Goal: Task Accomplishment & Management: Manage account settings

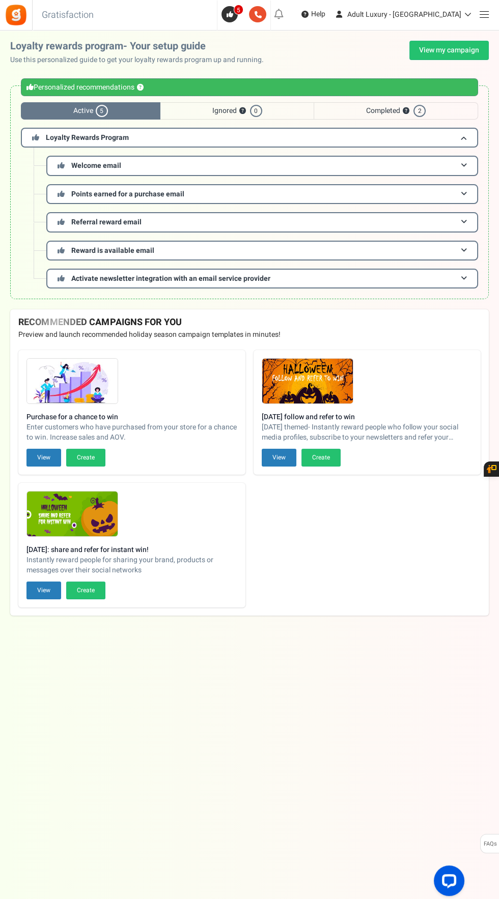
click at [486, 15] on span at bounding box center [483, 14] width 9 height 1
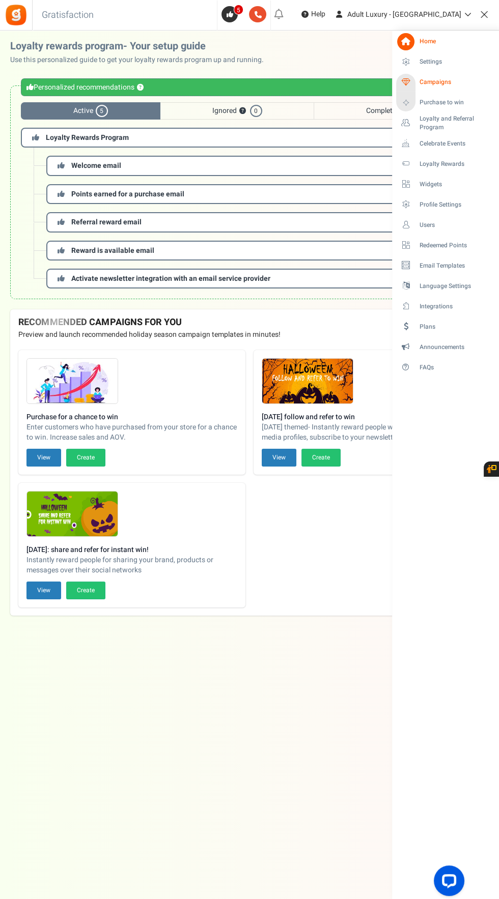
click at [450, 86] on span "Campaigns" at bounding box center [454, 82] width 71 height 9
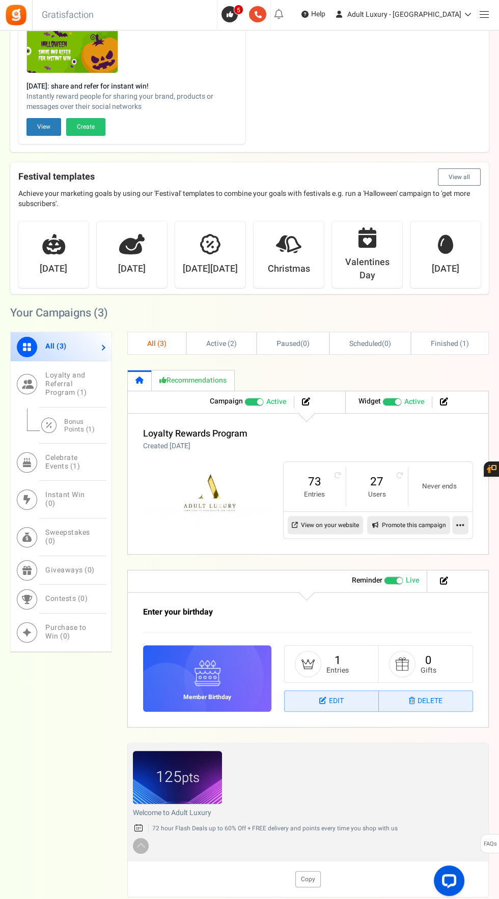
scroll to position [224, 0]
click at [201, 777] on figcaption "125 pts" at bounding box center [177, 778] width 89 height 22
click at [336, 698] on link "Edit" at bounding box center [331, 701] width 94 height 20
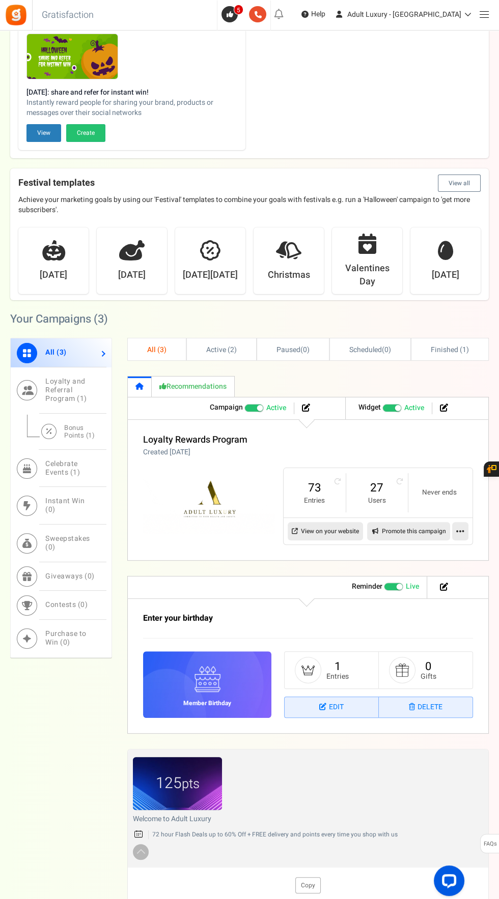
scroll to position [225, 0]
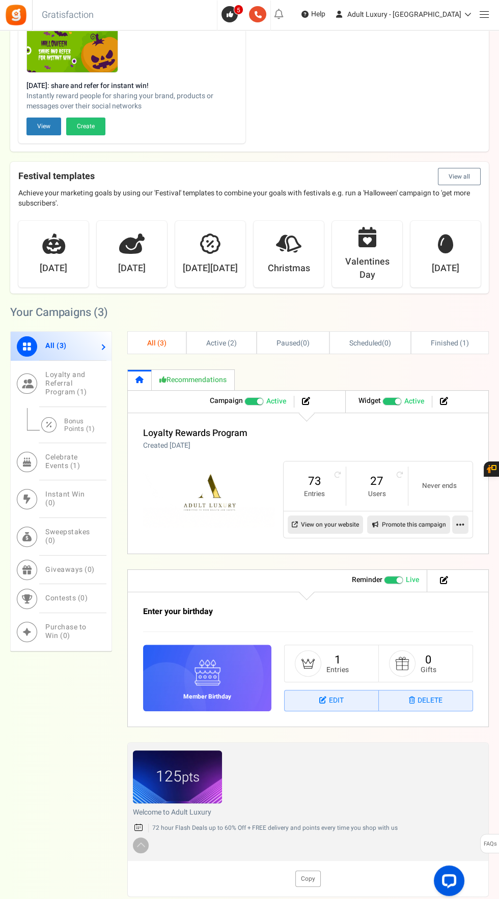
click at [444, 703] on link "Delete" at bounding box center [426, 700] width 94 height 20
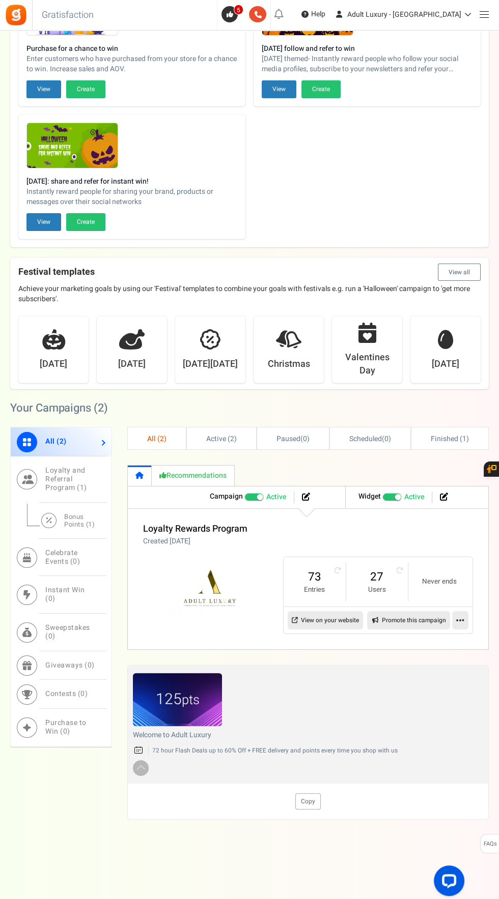
scroll to position [126, 0]
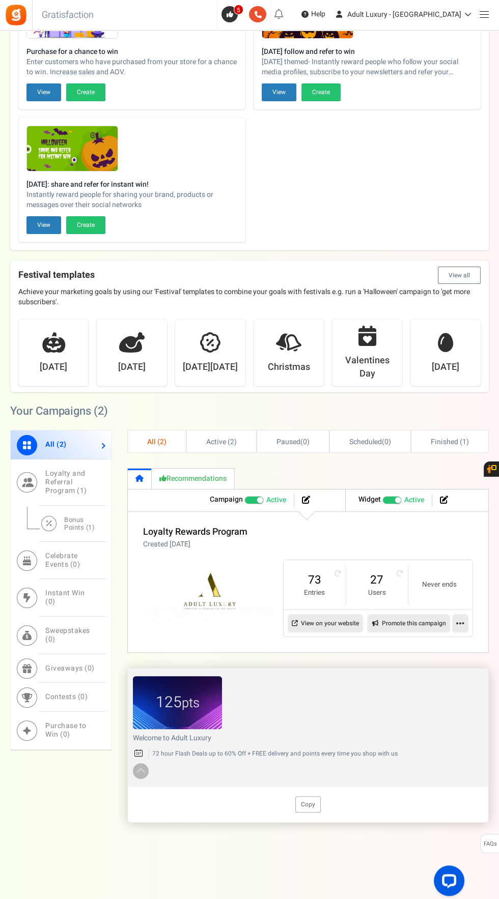
click at [205, 705] on figcaption "125 pts" at bounding box center [177, 702] width 89 height 22
click at [186, 702] on small "pts" at bounding box center [191, 702] width 18 height 19
click at [466, 278] on button "View all" at bounding box center [459, 275] width 43 height 17
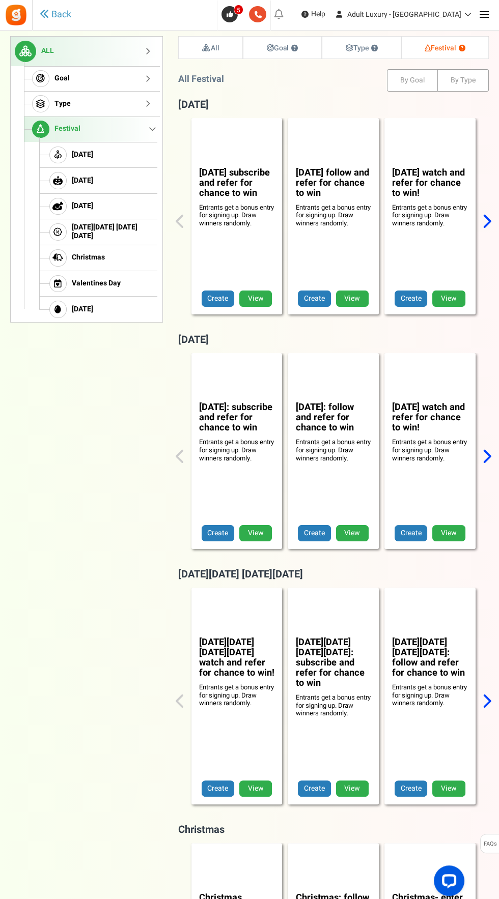
scroll to position [127, 0]
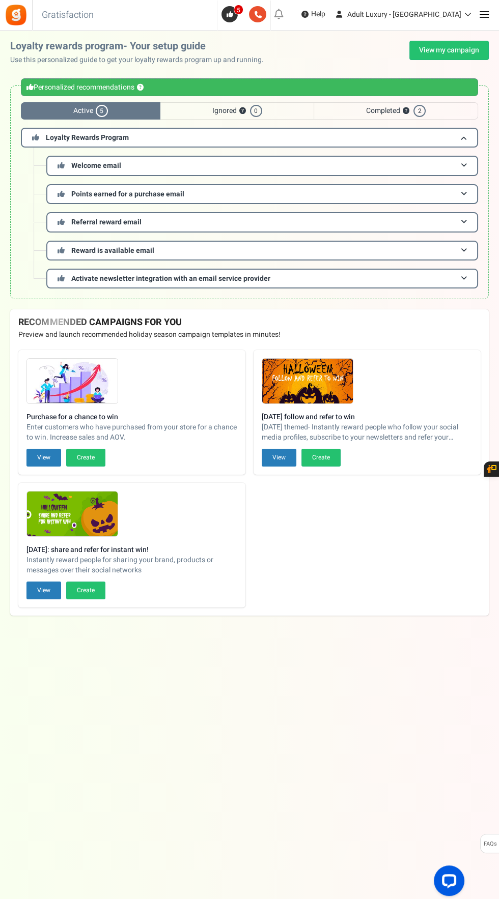
click at [483, 15] on span at bounding box center [483, 14] width 9 height 1
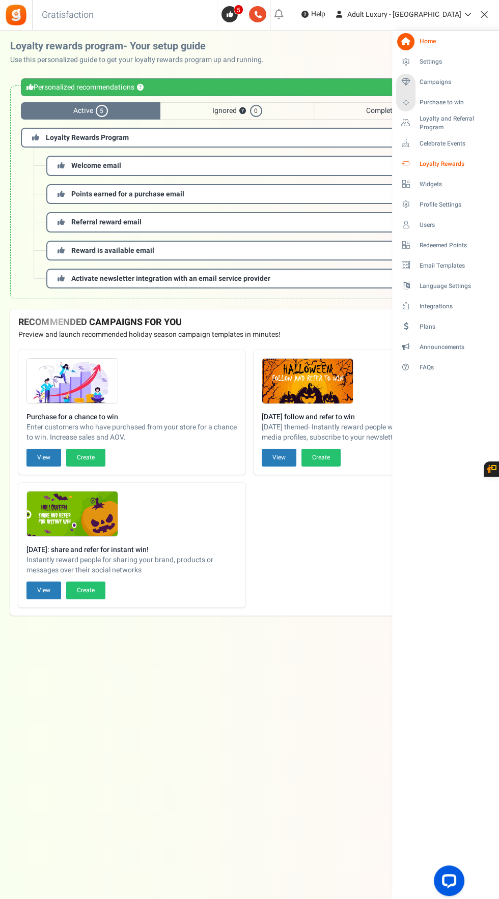
click at [460, 164] on span "Loyalty Rewards" at bounding box center [454, 164] width 71 height 9
click at [471, 167] on span "Loyalty Rewards" at bounding box center [454, 164] width 71 height 9
click at [456, 83] on span "Campaigns" at bounding box center [454, 82] width 71 height 9
click at [464, 82] on span "Campaigns" at bounding box center [454, 82] width 71 height 9
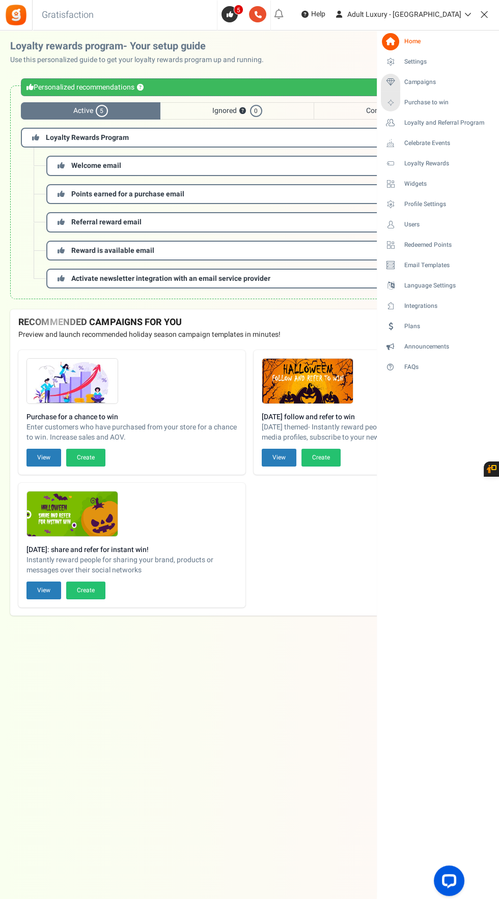
click at [319, 144] on h3 "Loyalty Rewards Program" at bounding box center [249, 138] width 457 height 20
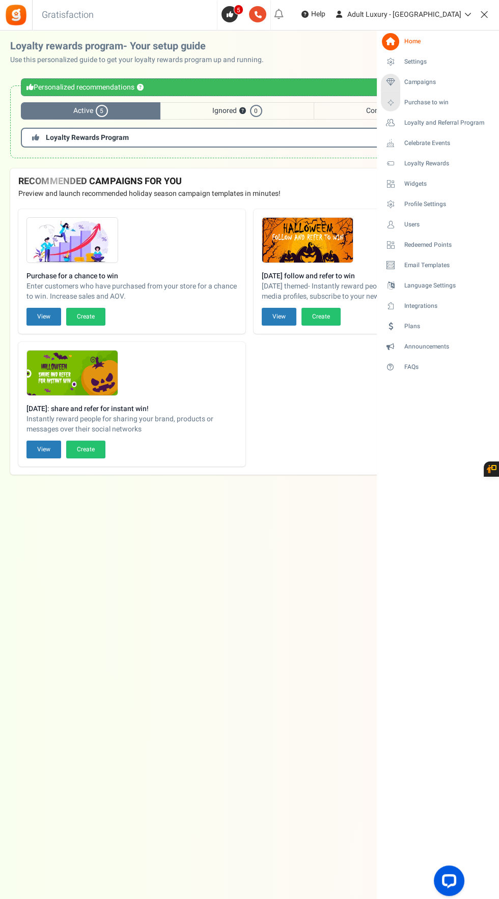
click at [333, 142] on h3 "Loyalty Rewards Program" at bounding box center [249, 138] width 457 height 20
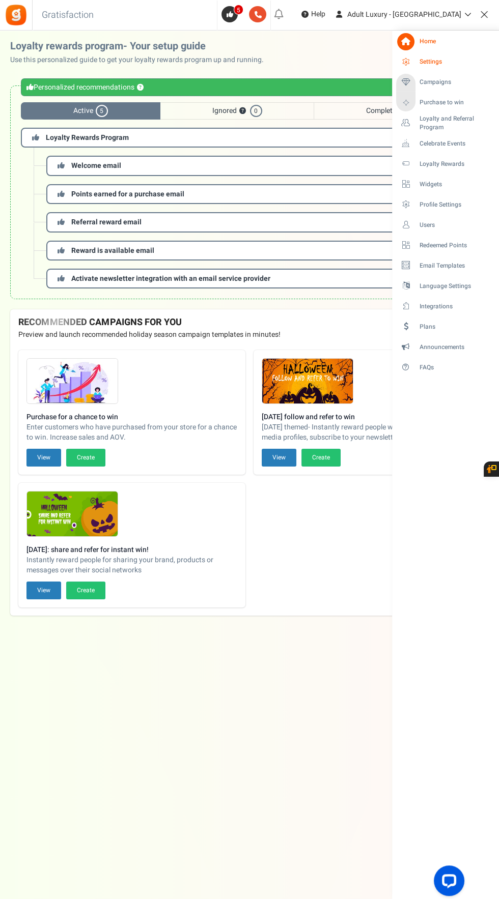
click at [445, 66] on span "Settings" at bounding box center [454, 61] width 71 height 9
click at [457, 61] on span "Settings" at bounding box center [454, 61] width 71 height 9
click at [463, 166] on span "Loyalty Rewards" at bounding box center [454, 164] width 71 height 9
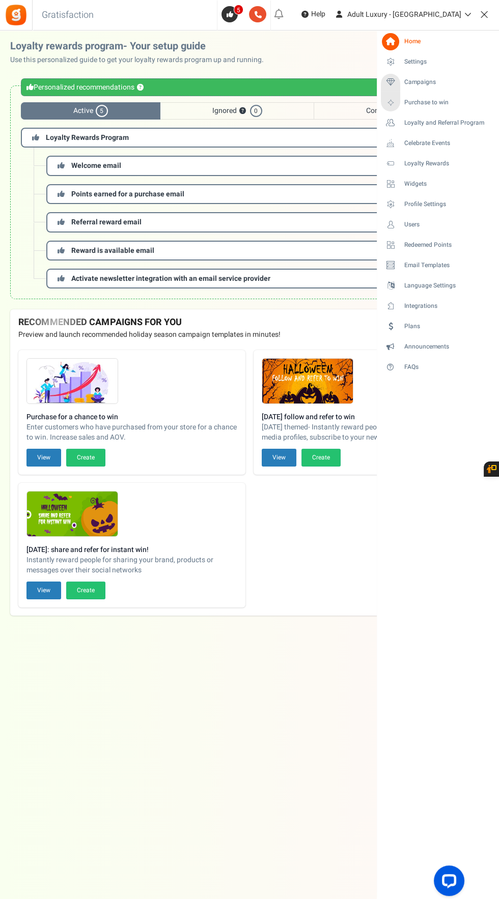
click at [483, 14] on span at bounding box center [483, 14] width 9 height 1
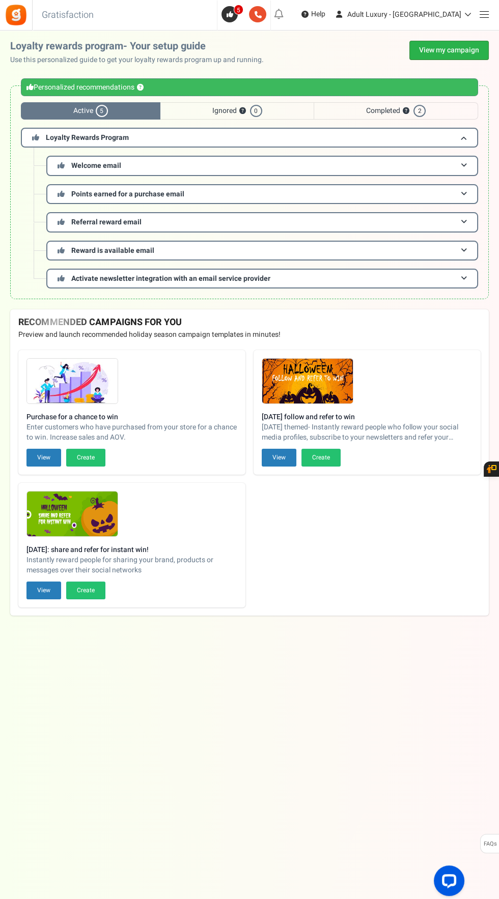
click at [476, 57] on link "View my campaign" at bounding box center [448, 50] width 79 height 19
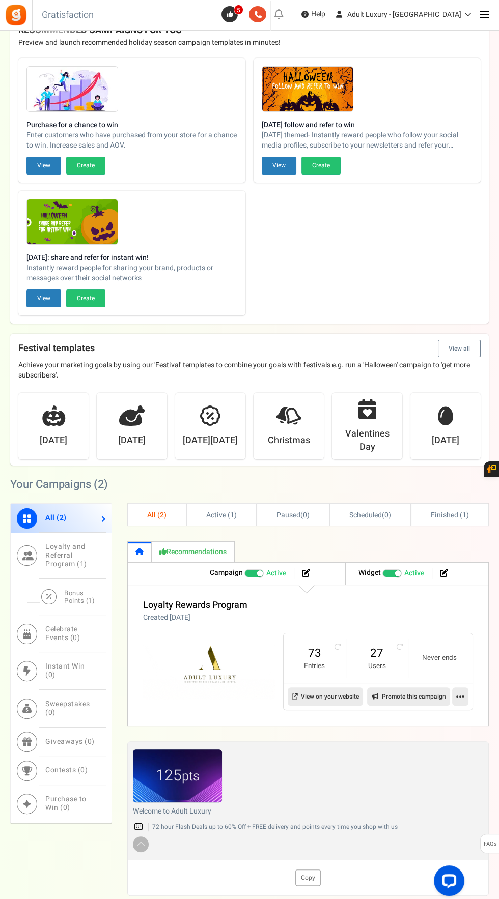
scroll to position [53, 0]
click at [444, 571] on icon at bounding box center [444, 573] width 8 height 8
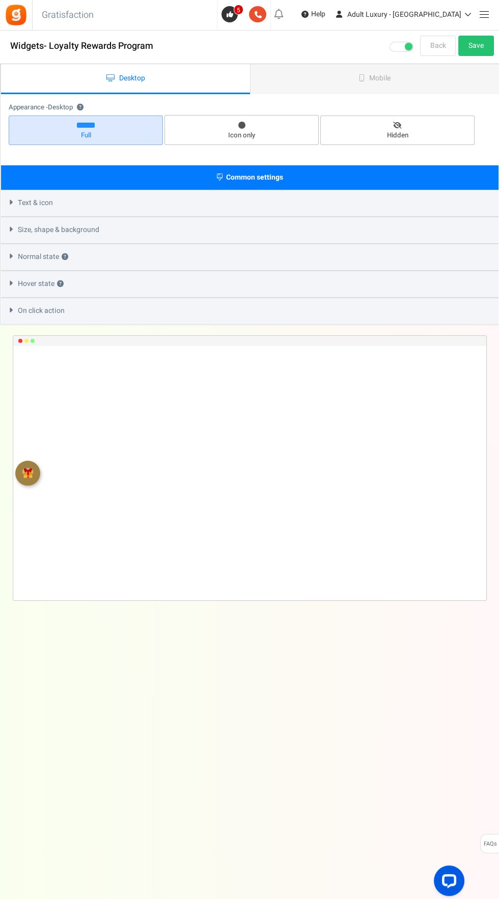
select select "left-side-drawer"
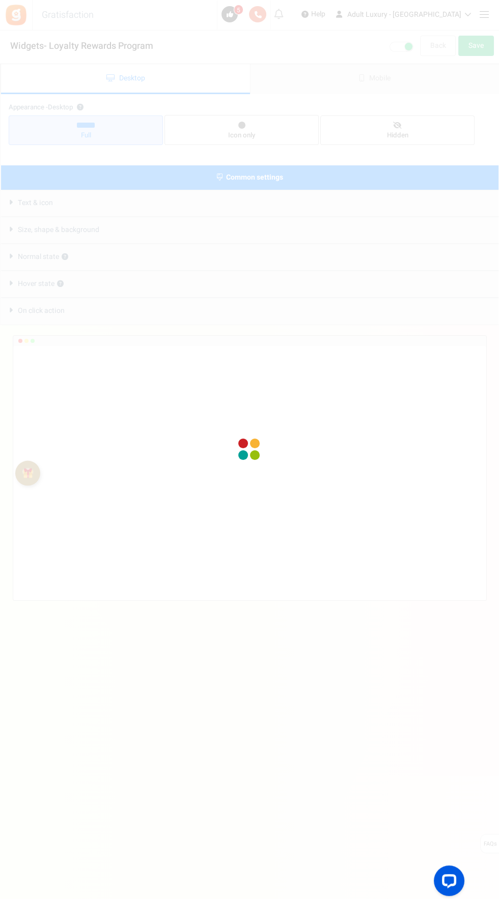
radio input "true"
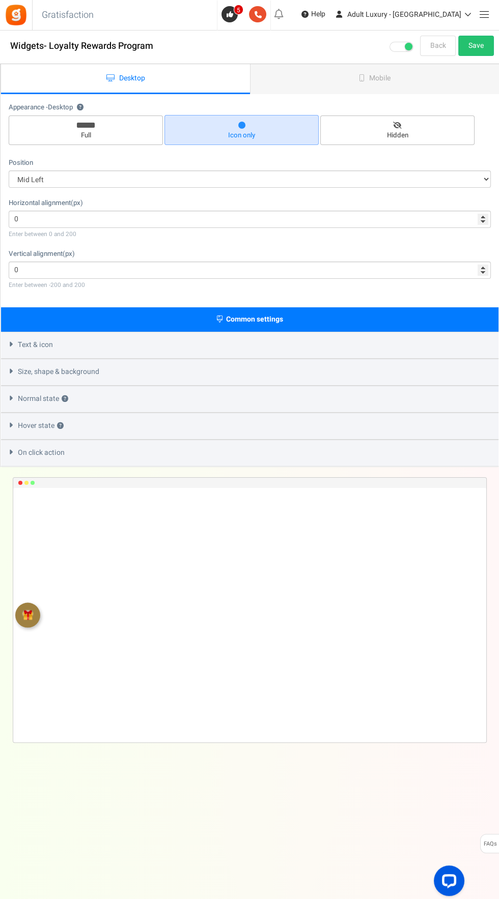
click at [428, 49] on link "Back" at bounding box center [438, 46] width 36 height 20
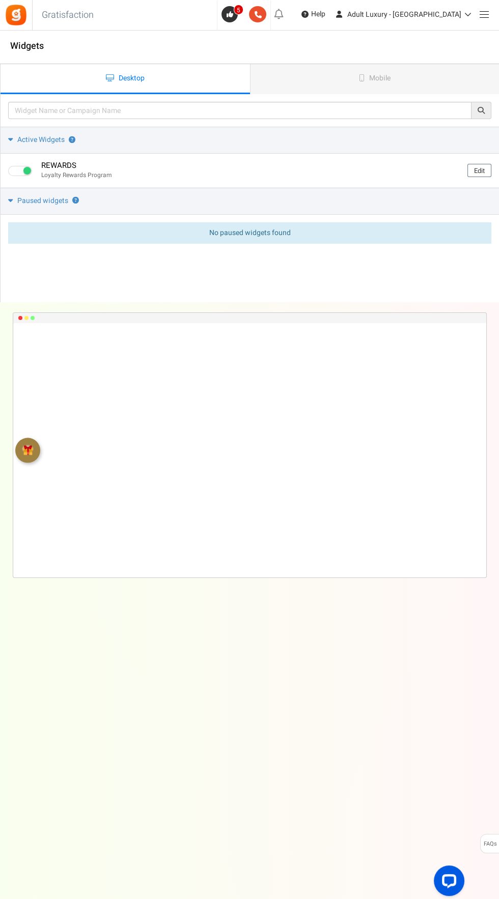
click at [484, 14] on span at bounding box center [483, 14] width 9 height 1
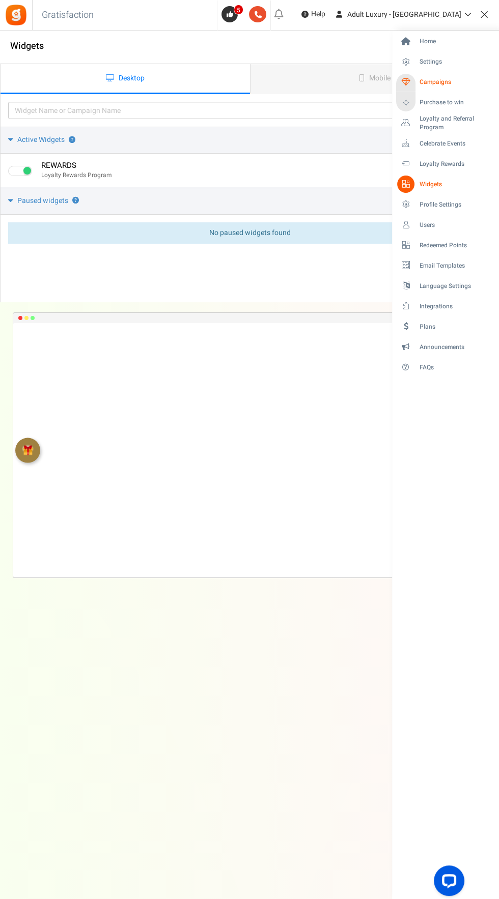
click at [445, 82] on span "Campaigns" at bounding box center [454, 82] width 71 height 9
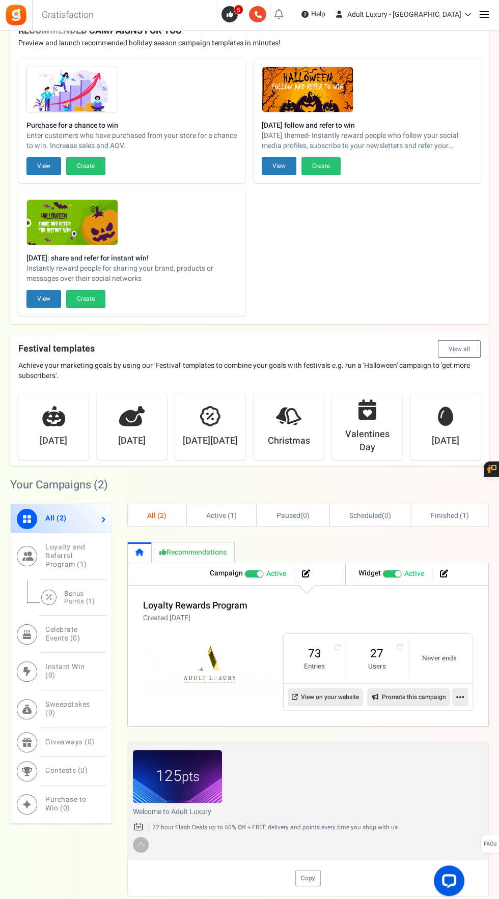
scroll to position [52, 0]
click at [460, 700] on link at bounding box center [460, 697] width 16 height 18
click at [428, 712] on link "Edit" at bounding box center [427, 721] width 75 height 19
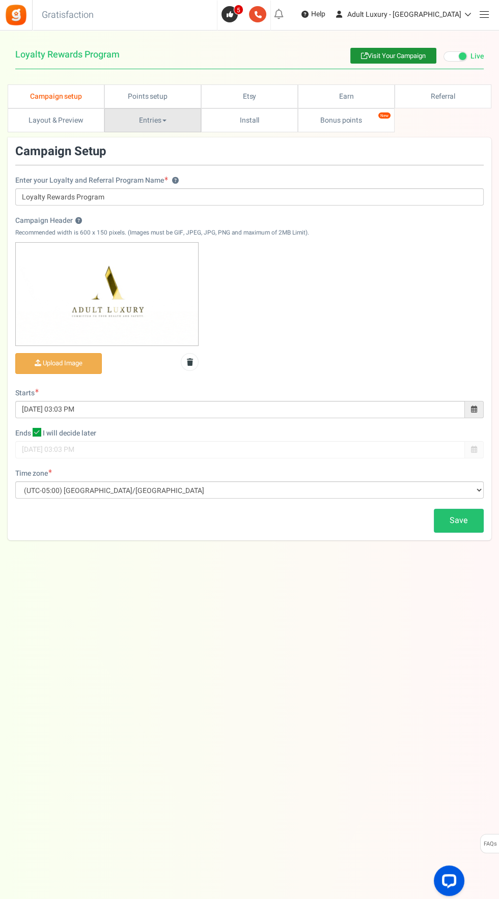
click at [175, 124] on link "Entries" at bounding box center [152, 120] width 97 height 24
click at [265, 116] on div at bounding box center [249, 449] width 499 height 899
click at [259, 120] on link "Install" at bounding box center [249, 120] width 97 height 24
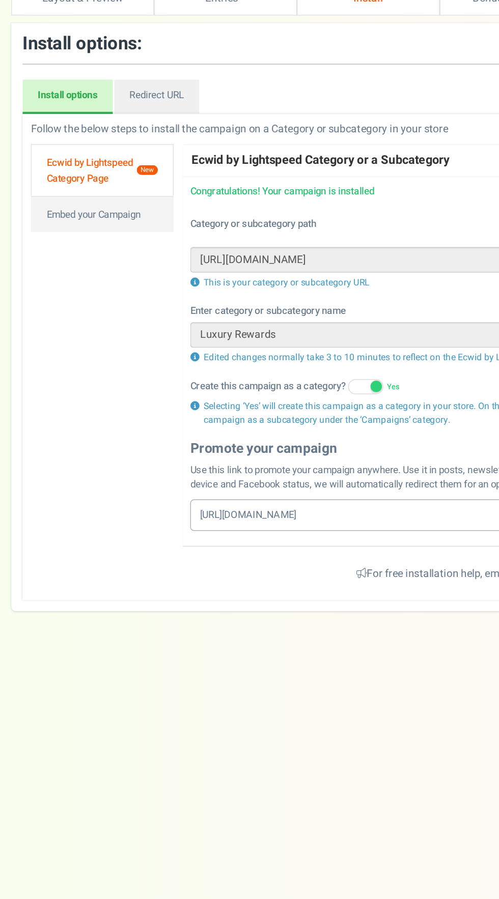
click at [71, 233] on link "Ecwid by Lightspeed Category Page New" at bounding box center [69, 236] width 97 height 35
click at [118, 188] on link "Redirect URL" at bounding box center [105, 187] width 57 height 23
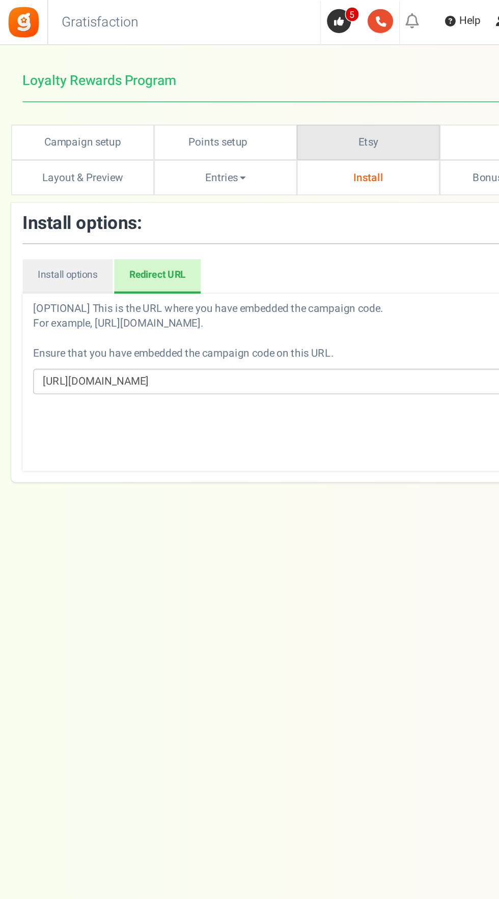
click at [269, 90] on link "Etsy" at bounding box center [249, 96] width 97 height 24
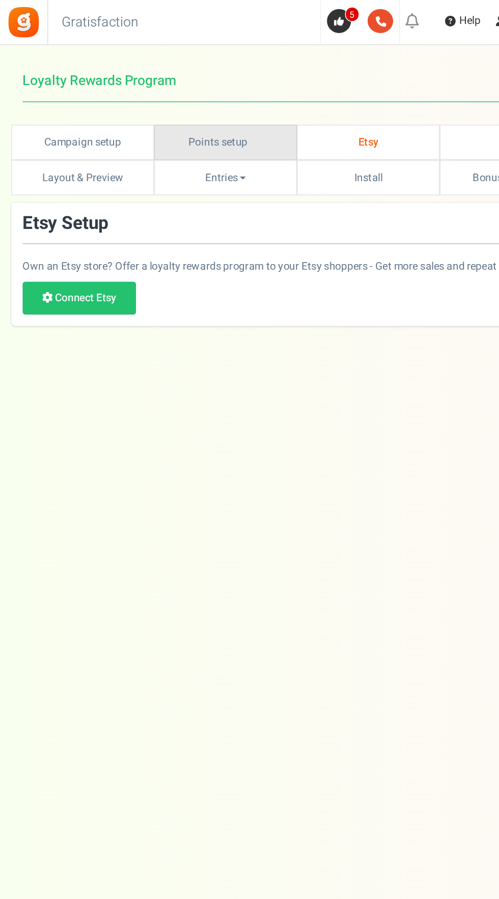
click at [162, 103] on link "Points setup New" at bounding box center [152, 96] width 97 height 24
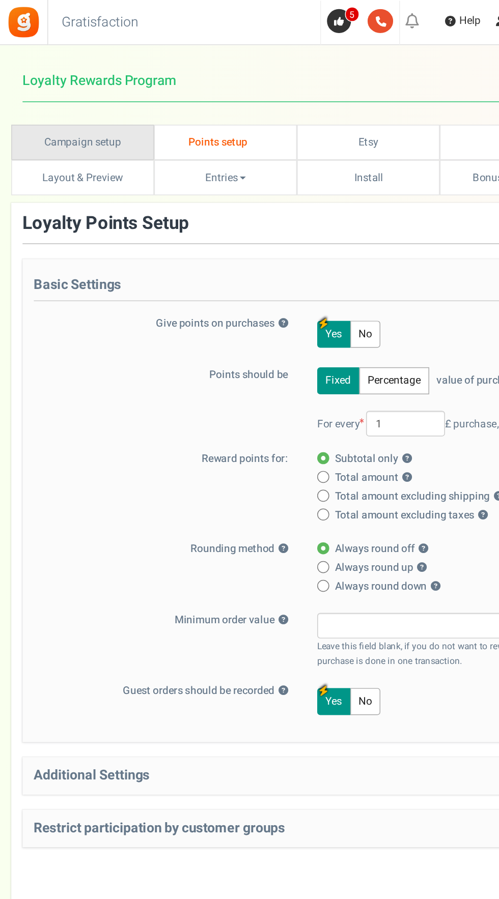
click at [73, 101] on link "Campaign setup" at bounding box center [56, 96] width 97 height 24
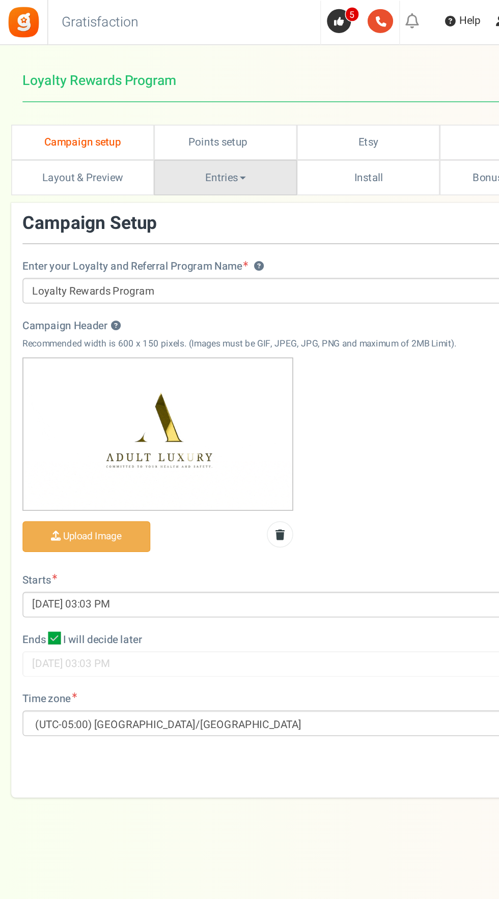
click at [168, 120] on link "Entries" at bounding box center [152, 120] width 97 height 24
click at [68, 121] on div at bounding box center [249, 449] width 499 height 899
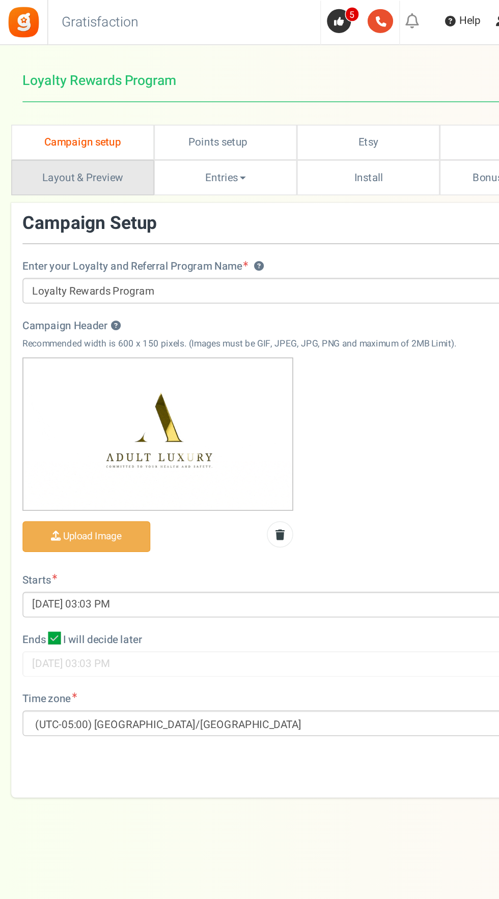
click at [60, 118] on link "Layout & Preview" at bounding box center [56, 120] width 97 height 24
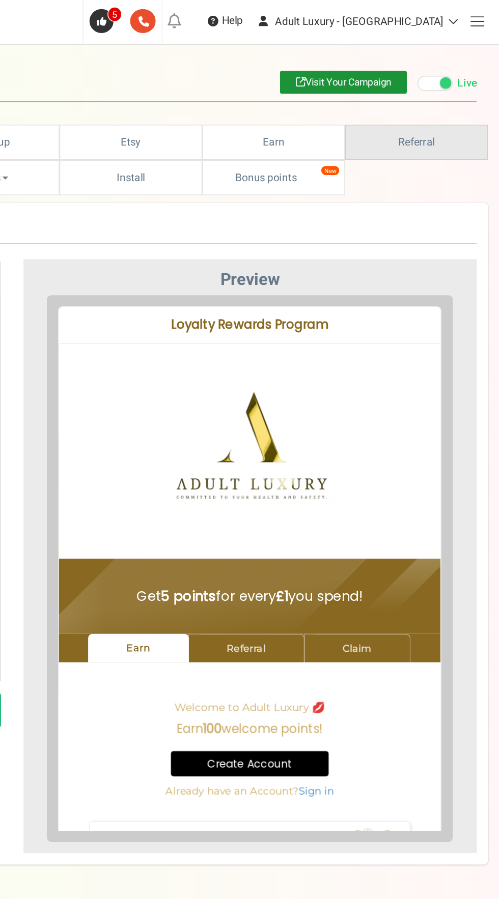
click at [465, 99] on link "Referral" at bounding box center [442, 96] width 97 height 24
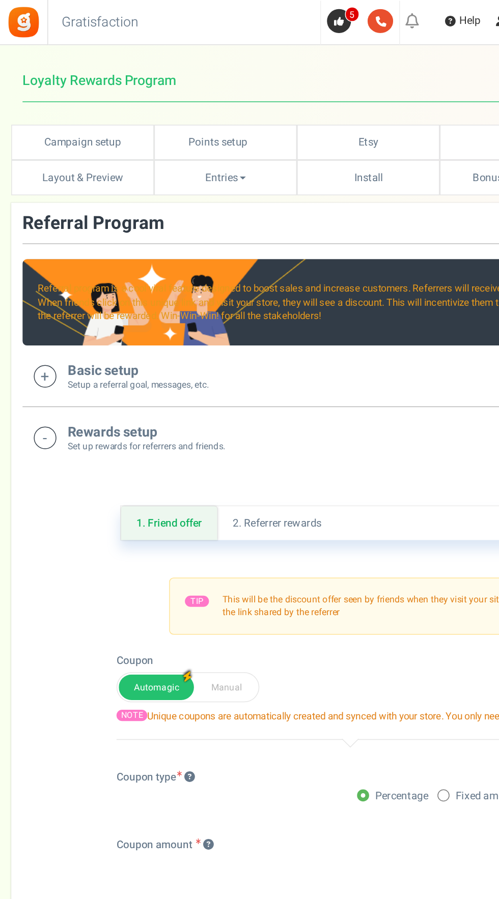
click at [26, 246] on div "Basic setup Setup a referral goal, messages, etc. Edit Save" at bounding box center [249, 254] width 453 height 21
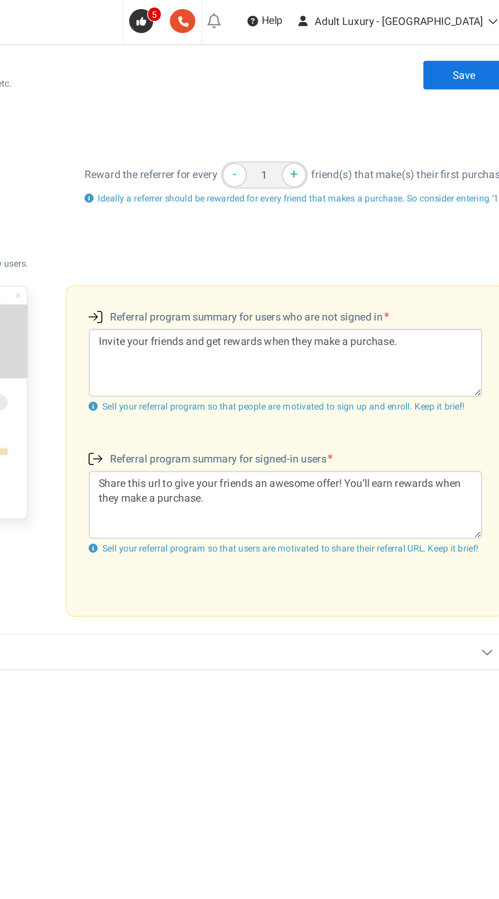
scroll to position [204, 0]
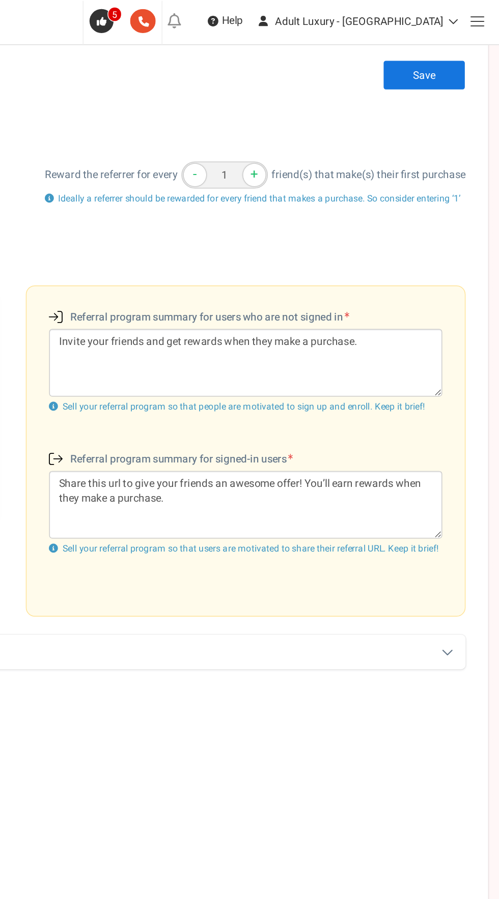
click at [464, 50] on link "Save" at bounding box center [448, 51] width 56 height 20
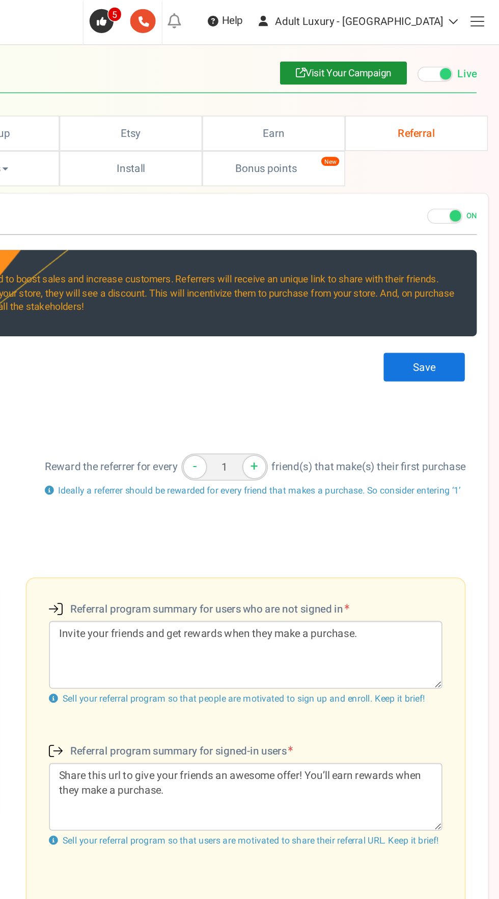
scroll to position [6, 0]
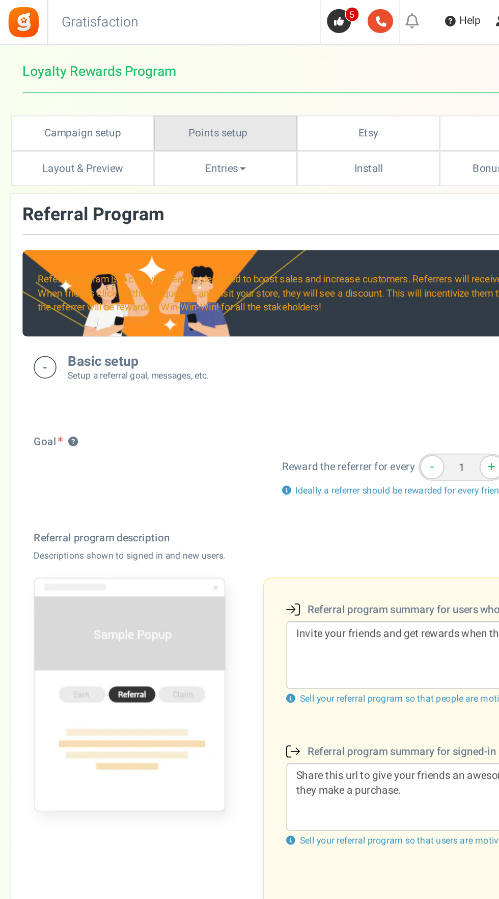
click at [159, 93] on link "Points setup New" at bounding box center [152, 90] width 97 height 24
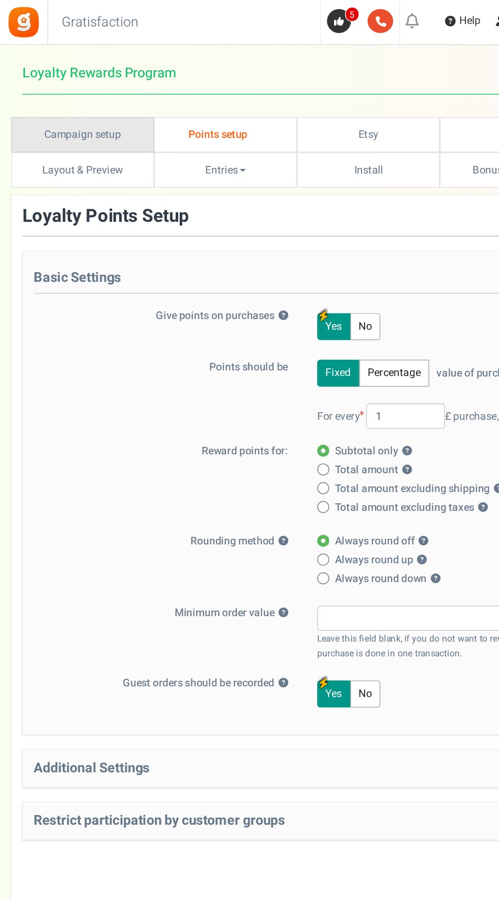
click at [75, 93] on link "Campaign setup" at bounding box center [56, 91] width 97 height 24
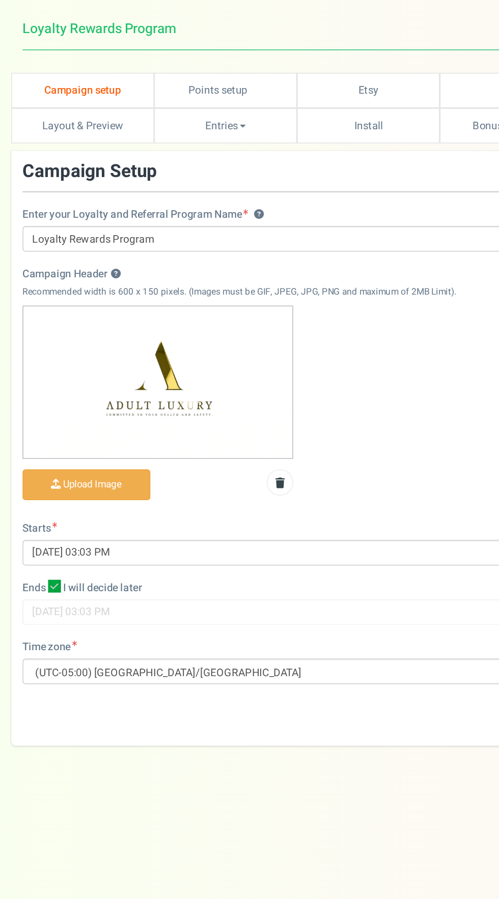
scroll to position [5, 0]
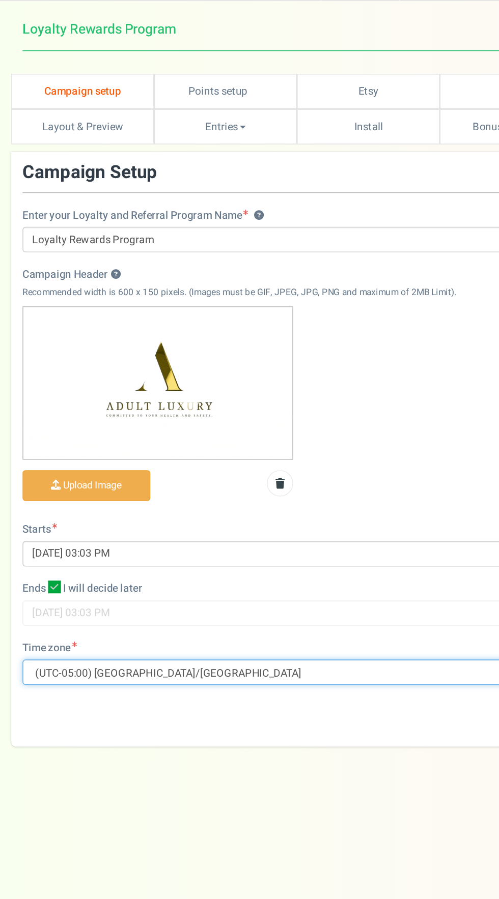
click at [225, 489] on select "(UTC-11:00) Pacific/Niue (UTC-11:00) Pacific/Midway (UTC-11:00) Pacific/Pago_Pa…" at bounding box center [249, 485] width 468 height 17
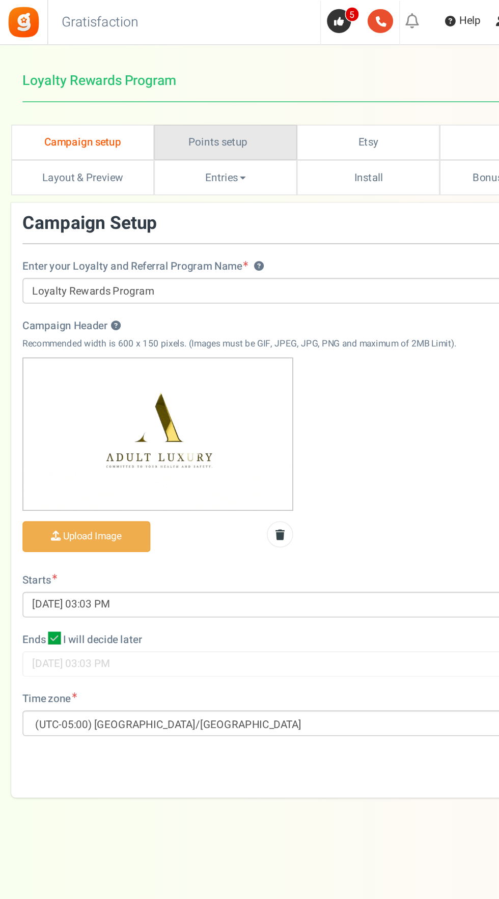
click at [160, 96] on link "Points setup New" at bounding box center [152, 96] width 97 height 24
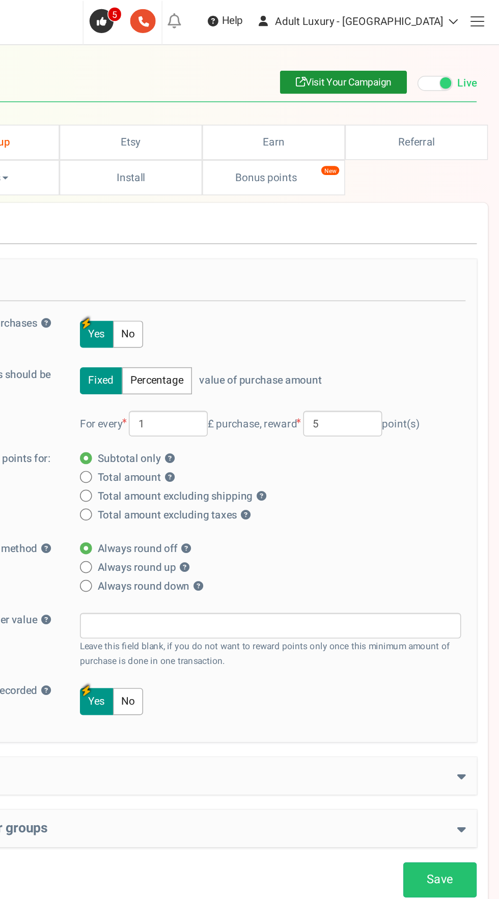
click at [486, 14] on span at bounding box center [483, 14] width 9 height 1
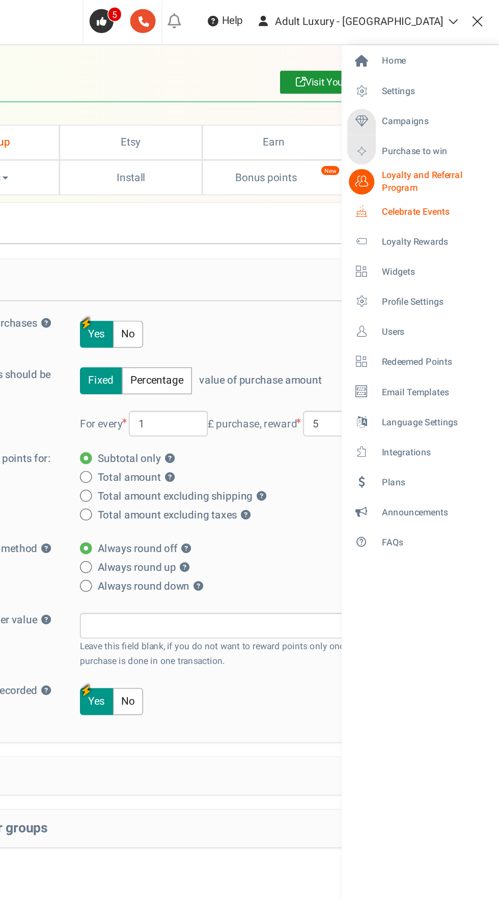
click at [452, 151] on link "Celebrate Events" at bounding box center [445, 143] width 98 height 17
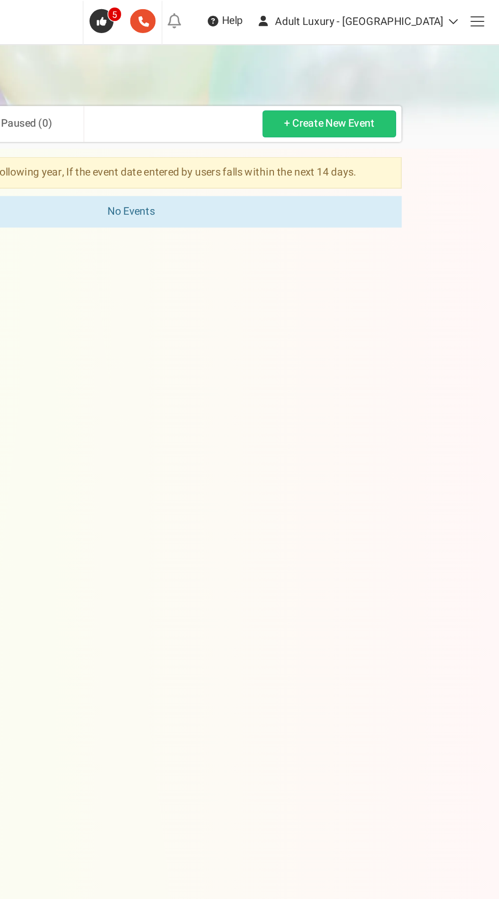
click at [483, 15] on span at bounding box center [483, 14] width 9 height 1
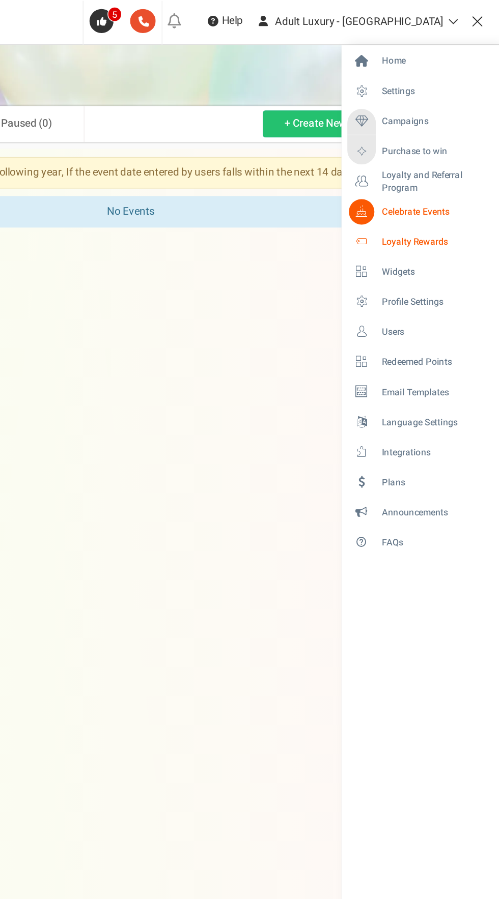
click at [447, 170] on link "Loyalty Rewards" at bounding box center [445, 163] width 98 height 17
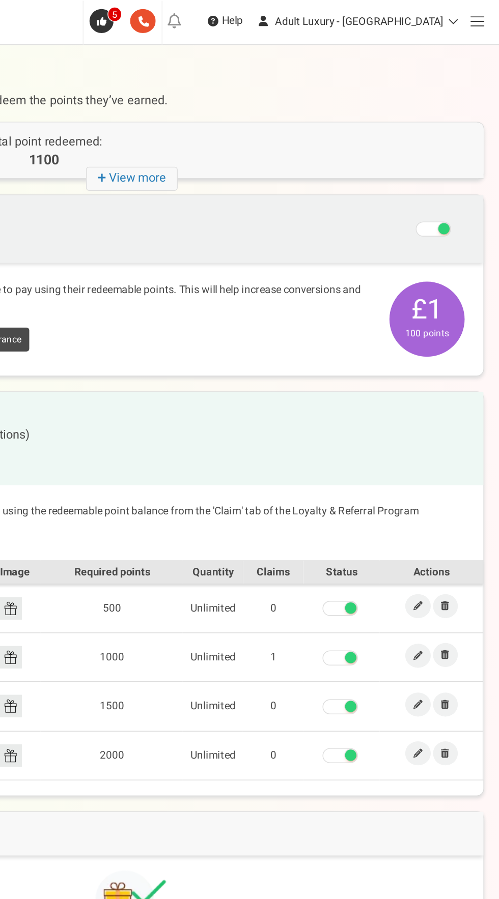
click at [483, 15] on span at bounding box center [483, 14] width 9 height 1
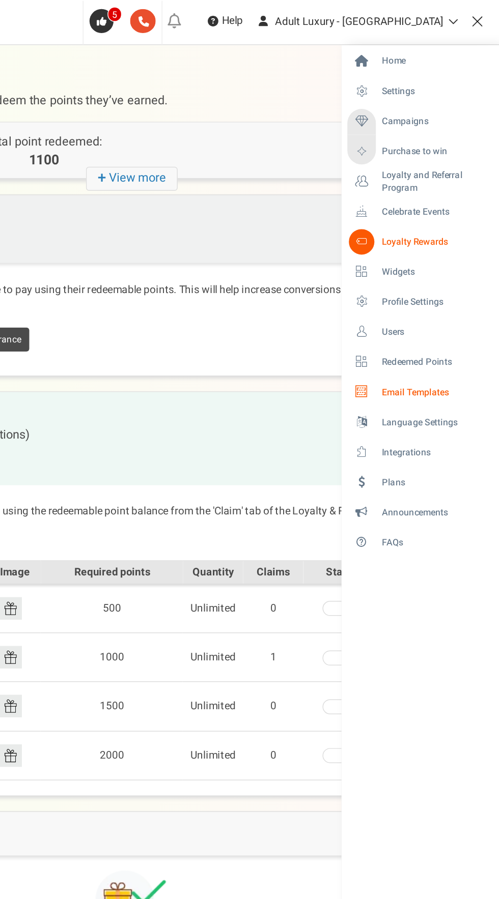
click at [444, 265] on span "Email Templates" at bounding box center [454, 266] width 71 height 9
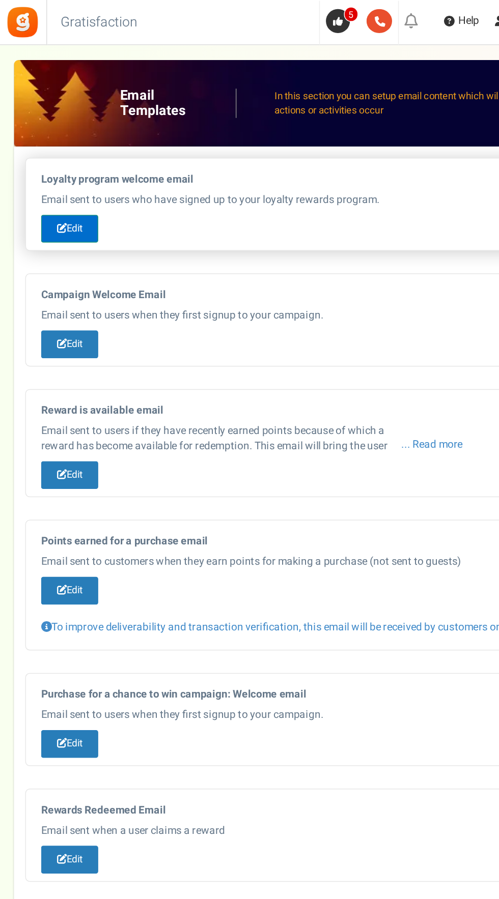
click at [54, 153] on link "Edit" at bounding box center [47, 155] width 39 height 19
type input "Welcome to our [[Loyalty Program Name]]"
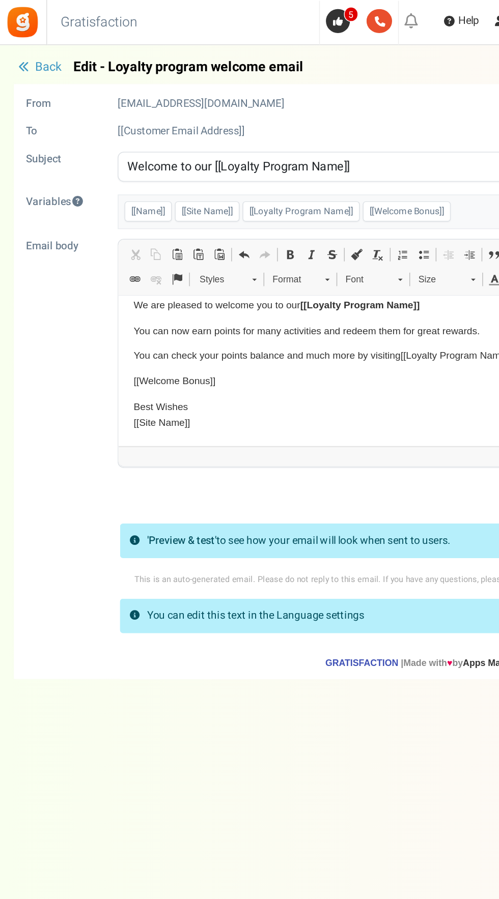
scroll to position [140, 0]
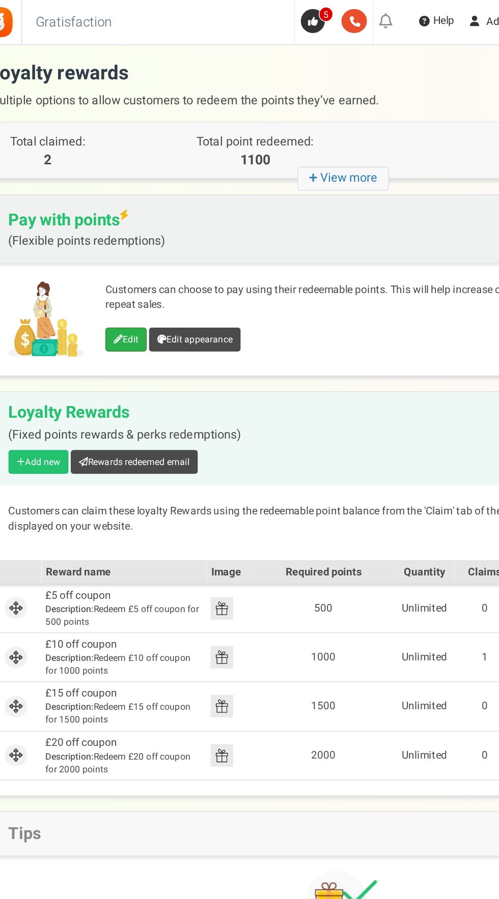
click at [96, 230] on icon at bounding box center [98, 230] width 6 height 6
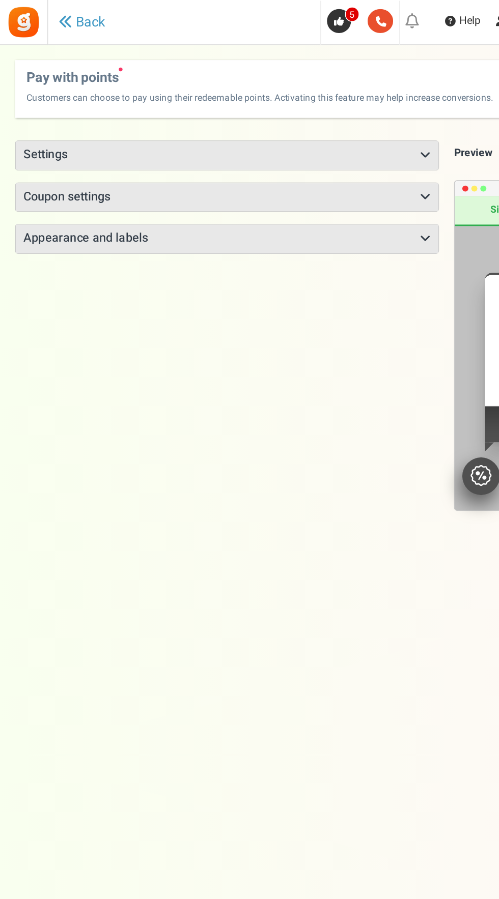
click at [280, 107] on h3 "Settings" at bounding box center [154, 105] width 286 height 19
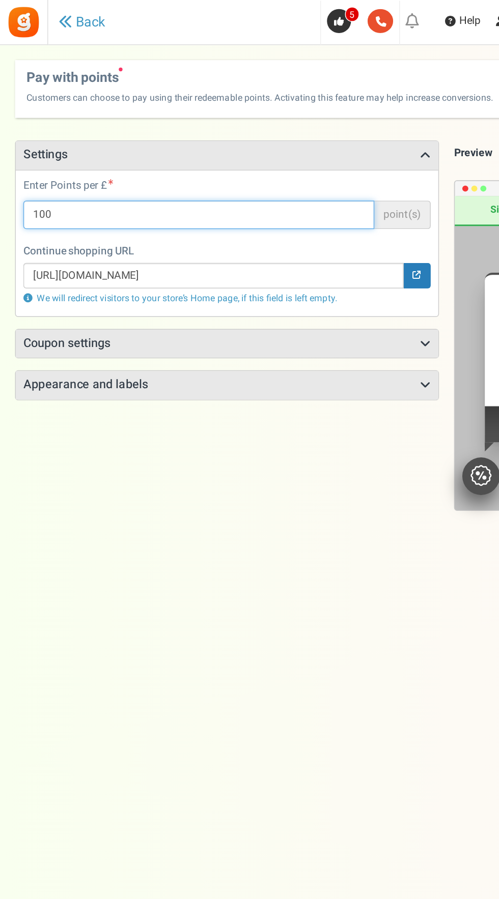
click at [122, 146] on input "100" at bounding box center [135, 145] width 238 height 19
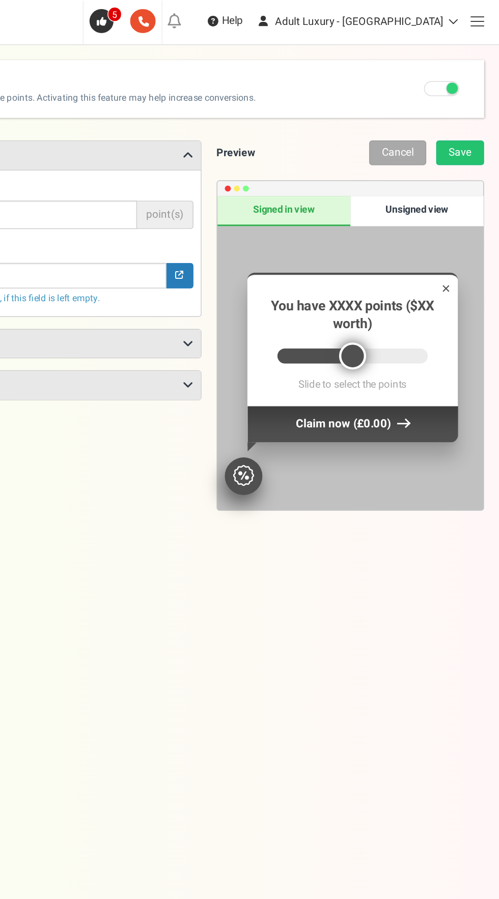
click at [487, 14] on span at bounding box center [483, 14] width 9 height 1
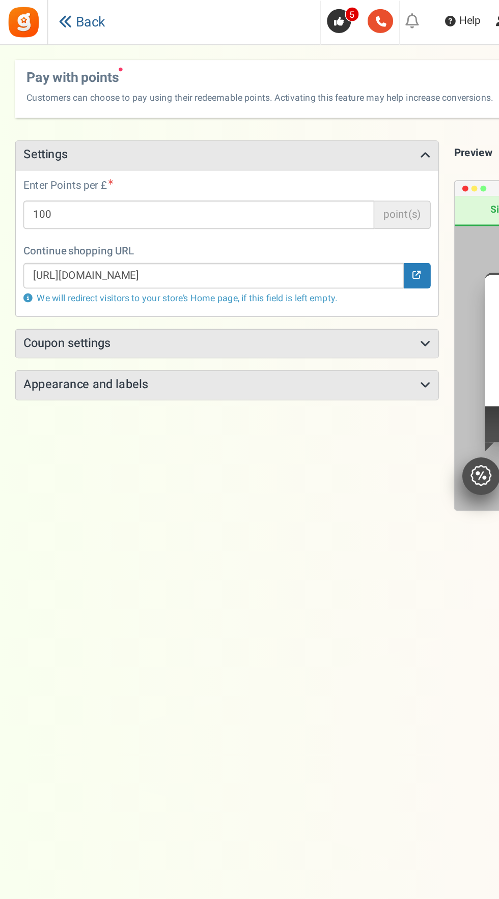
click at [52, 14] on link "Back" at bounding box center [56, 15] width 32 height 11
